Goal: Task Accomplishment & Management: Complete application form

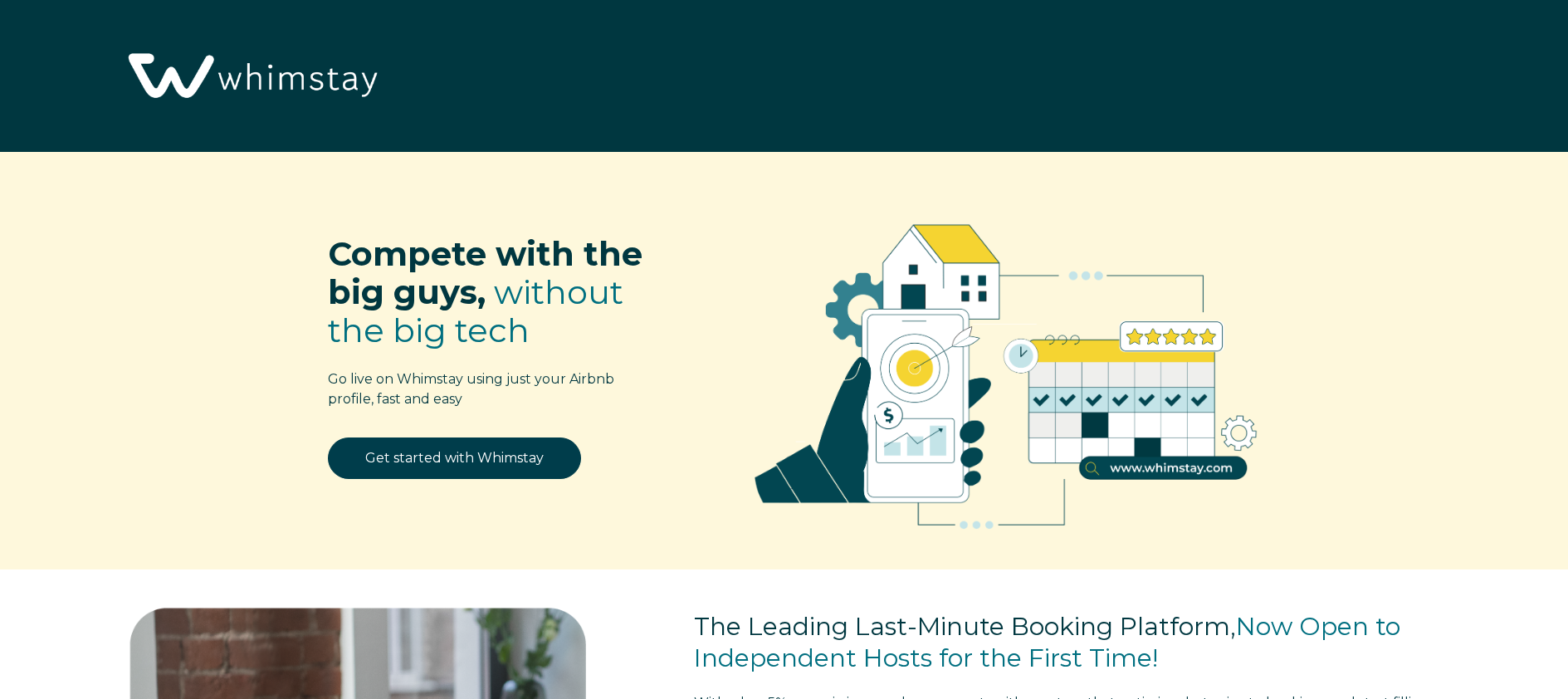
select select "US"
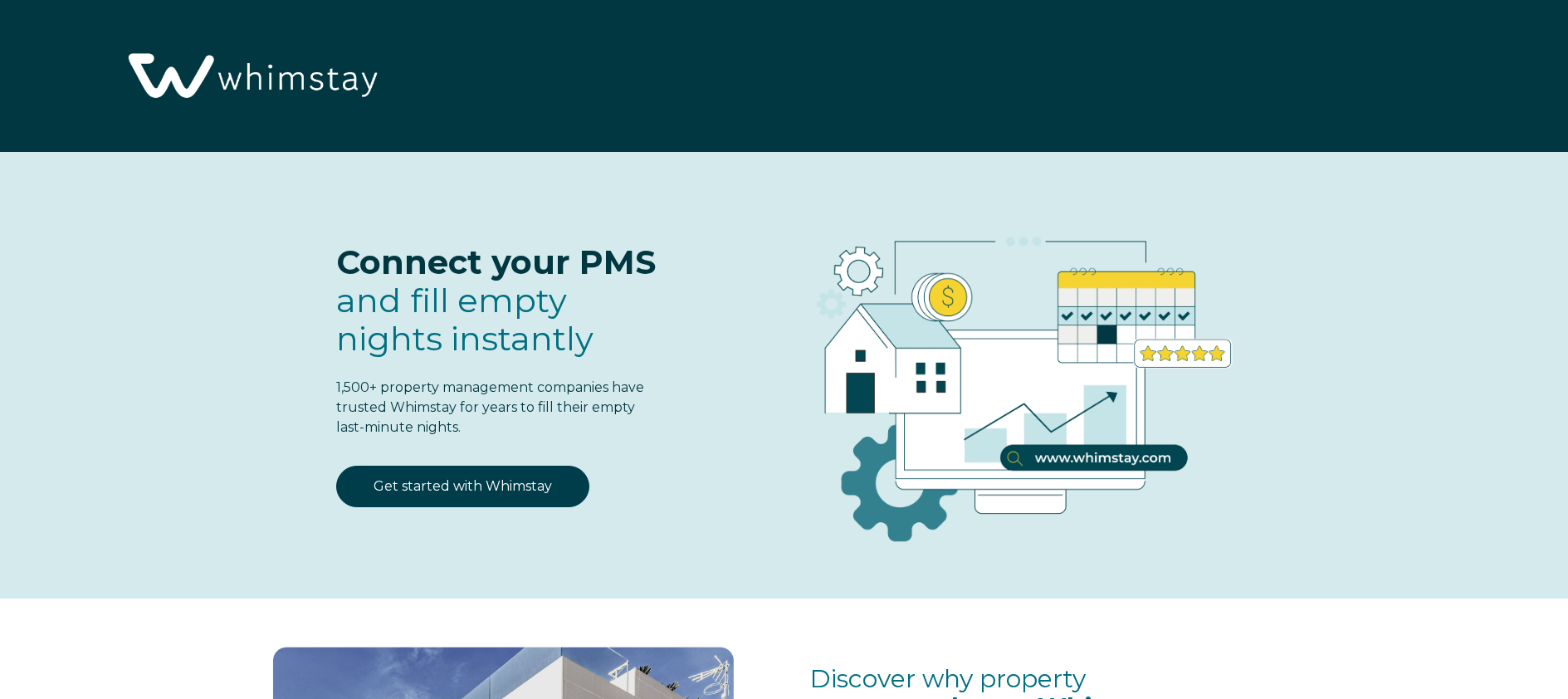
select select "US"
select select "Standard"
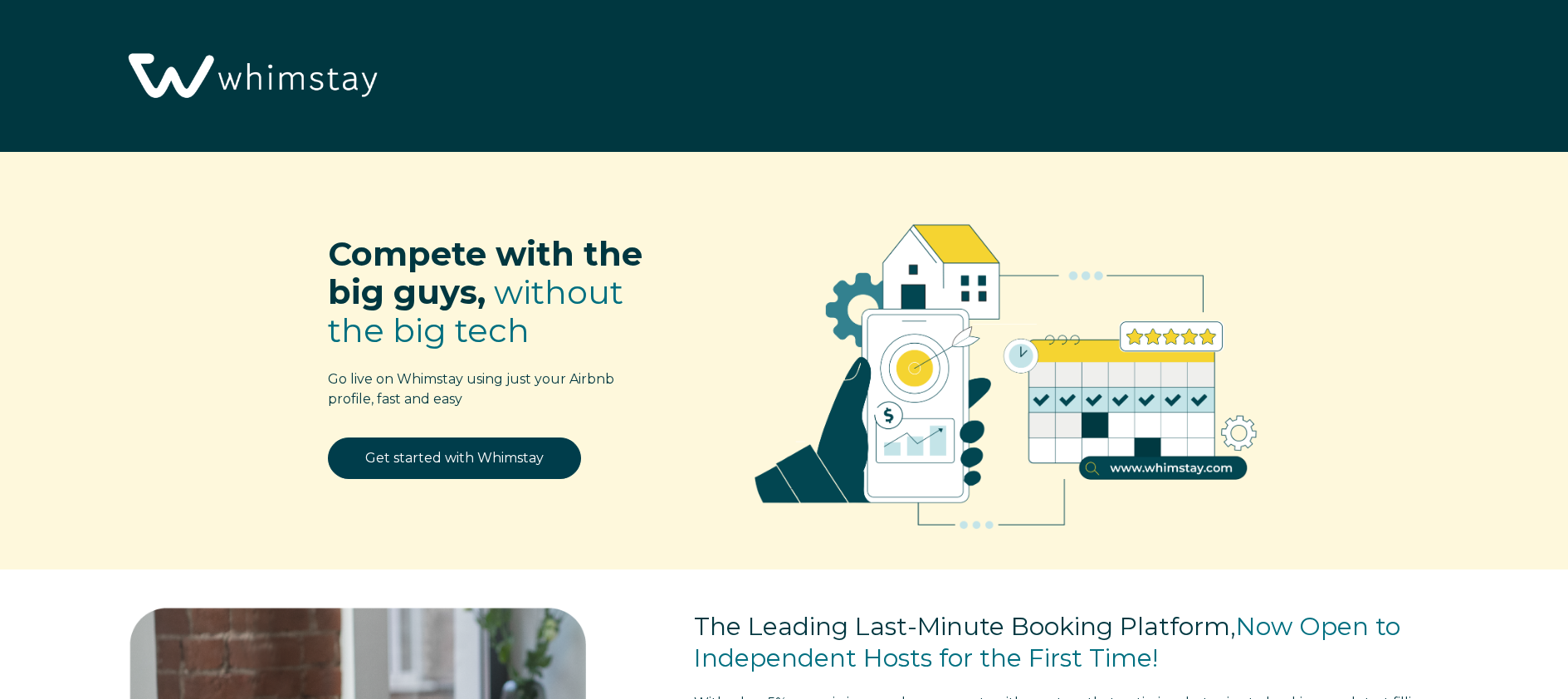
select select "US"
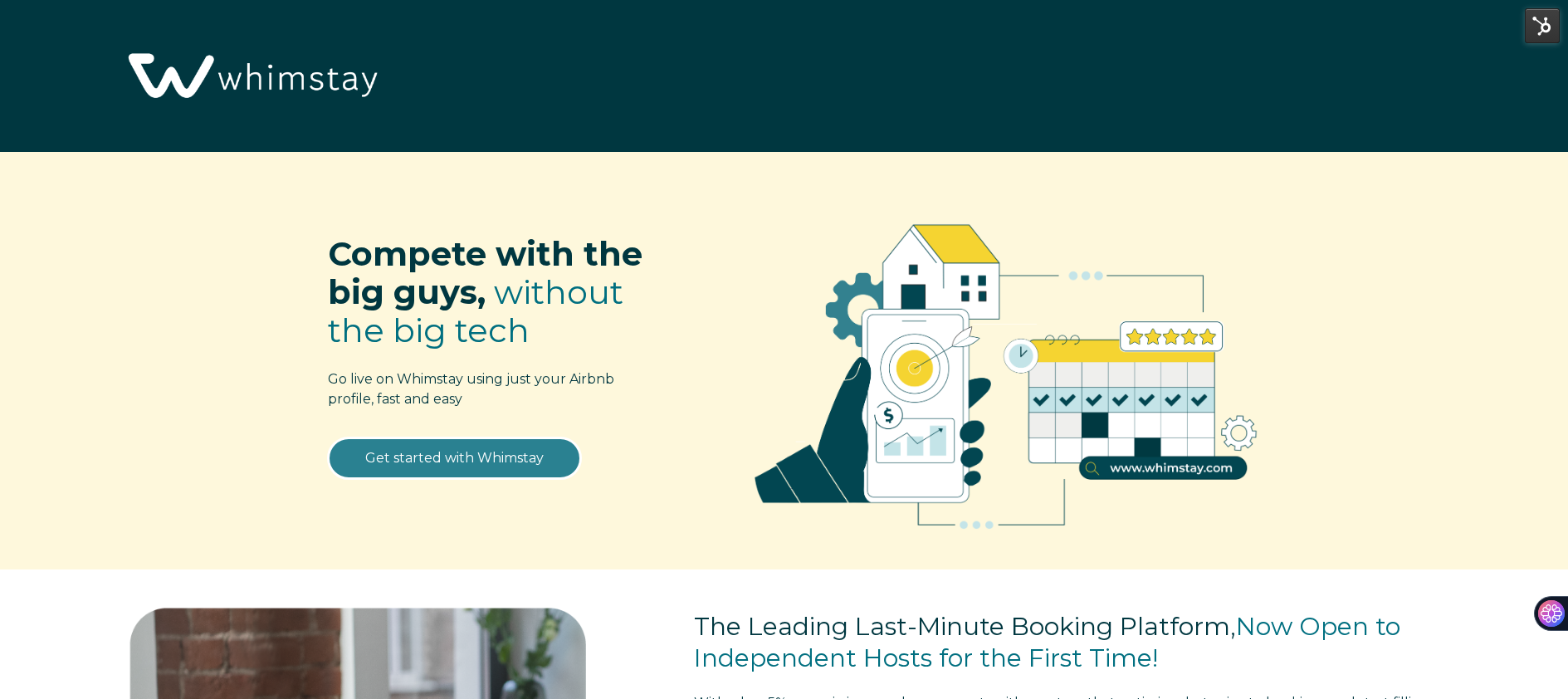
click at [398, 459] on link "Get started with Whimstay" at bounding box center [455, 457] width 254 height 42
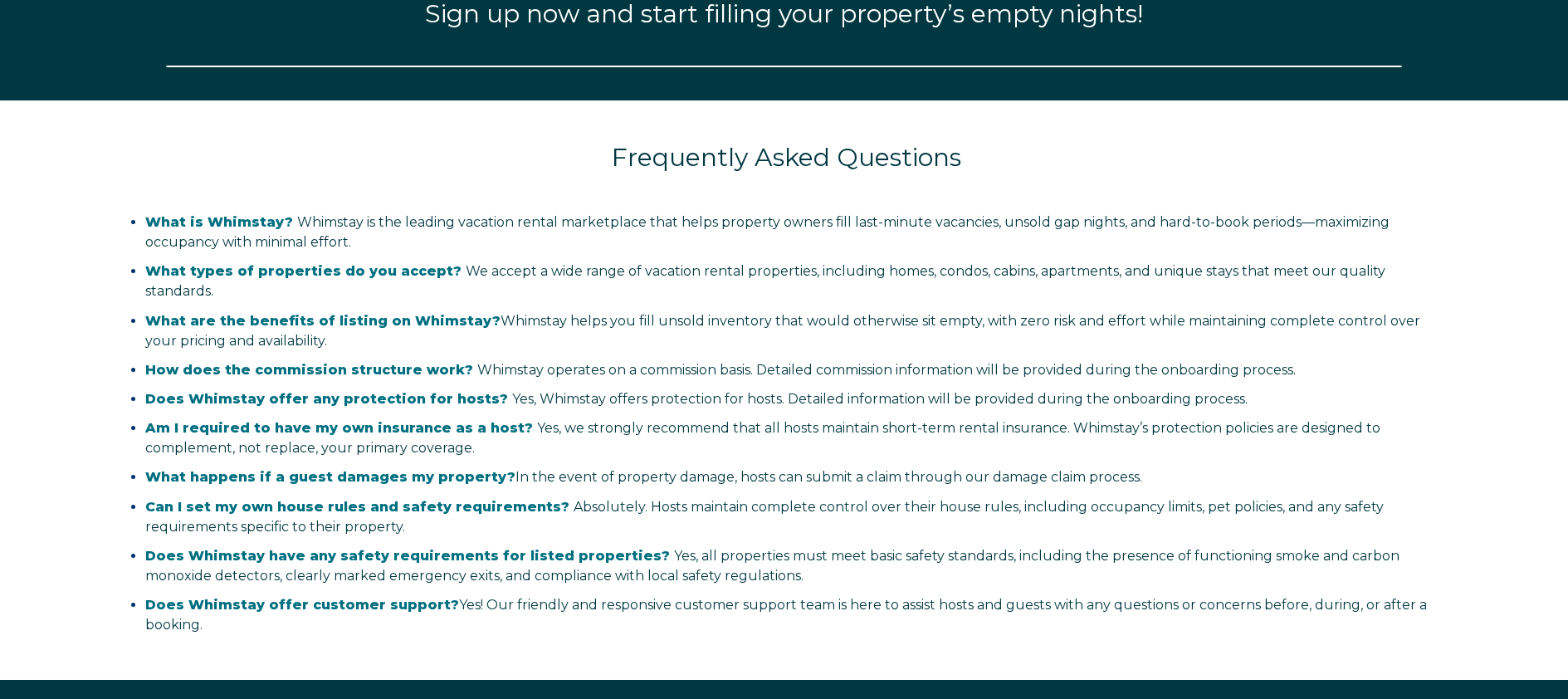
select select "US"
